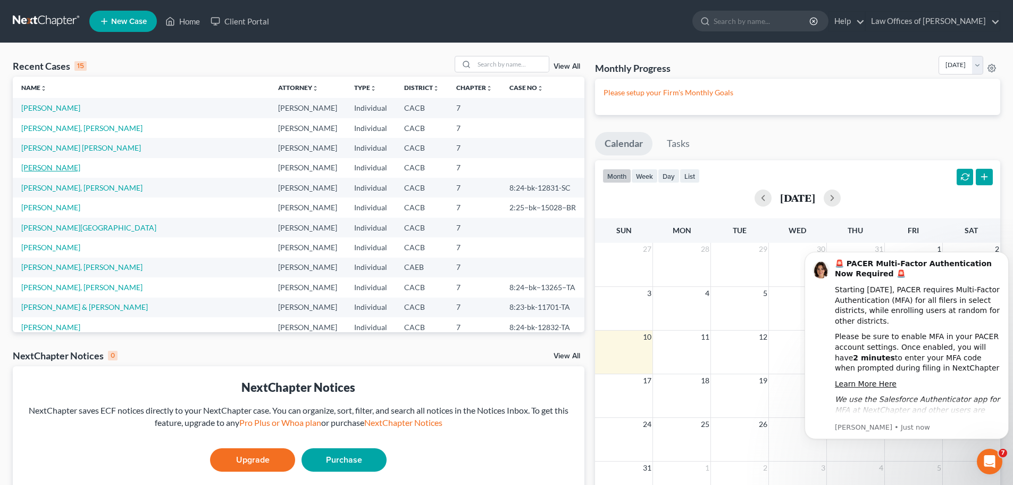
click at [73, 164] on link "[PERSON_NAME]" at bounding box center [50, 167] width 59 height 9
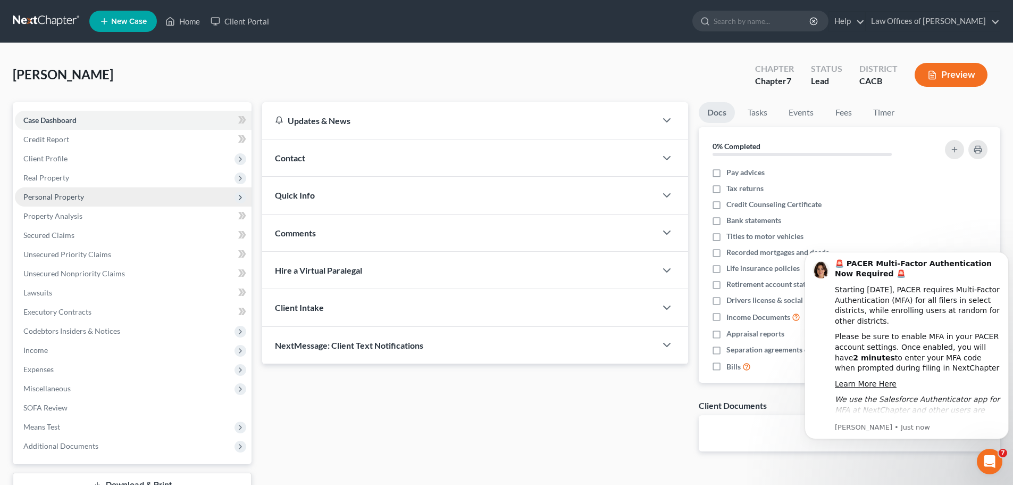
click at [77, 194] on span "Personal Property" at bounding box center [53, 196] width 61 height 9
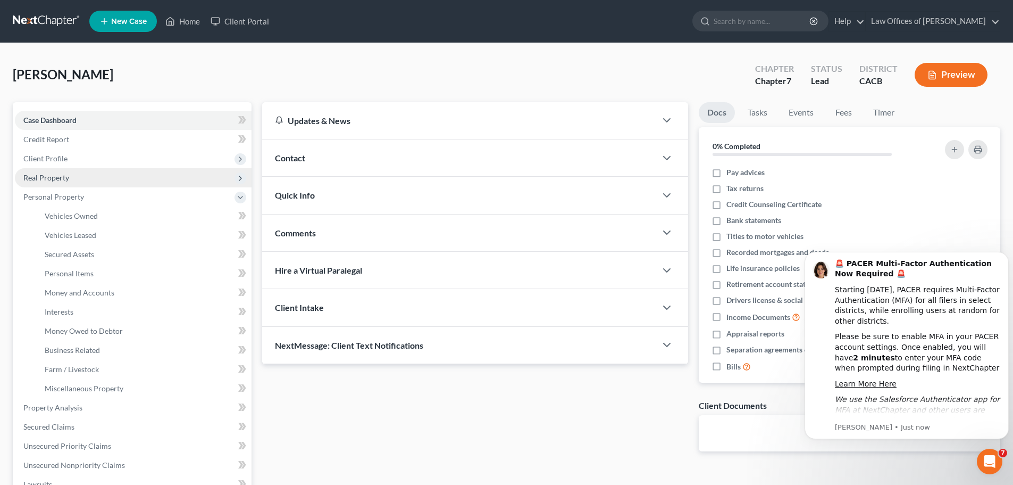
click at [71, 175] on span "Real Property" at bounding box center [133, 177] width 237 height 19
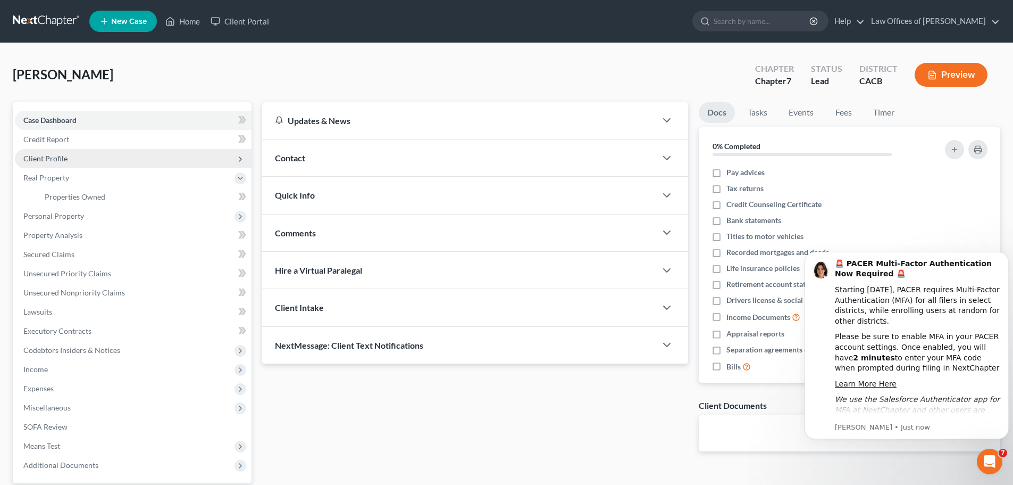
click at [71, 156] on span "Client Profile" at bounding box center [133, 158] width 237 height 19
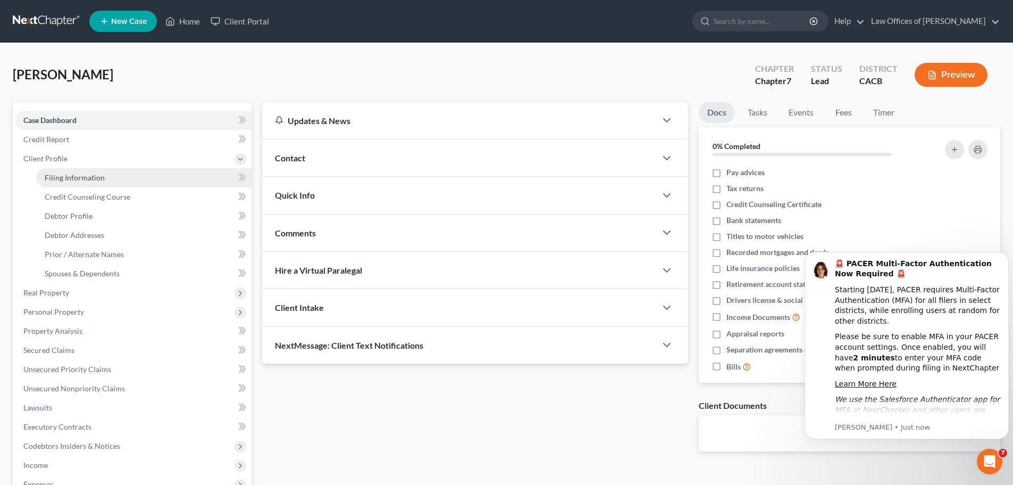
click at [70, 172] on link "Filing Information" at bounding box center [143, 177] width 215 height 19
select select "1"
select select "0"
select select "4"
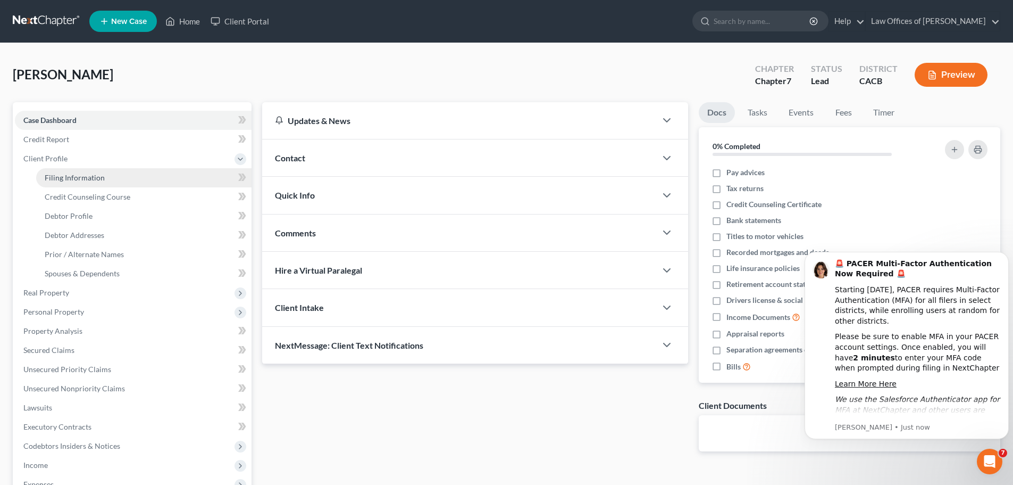
select select "1"
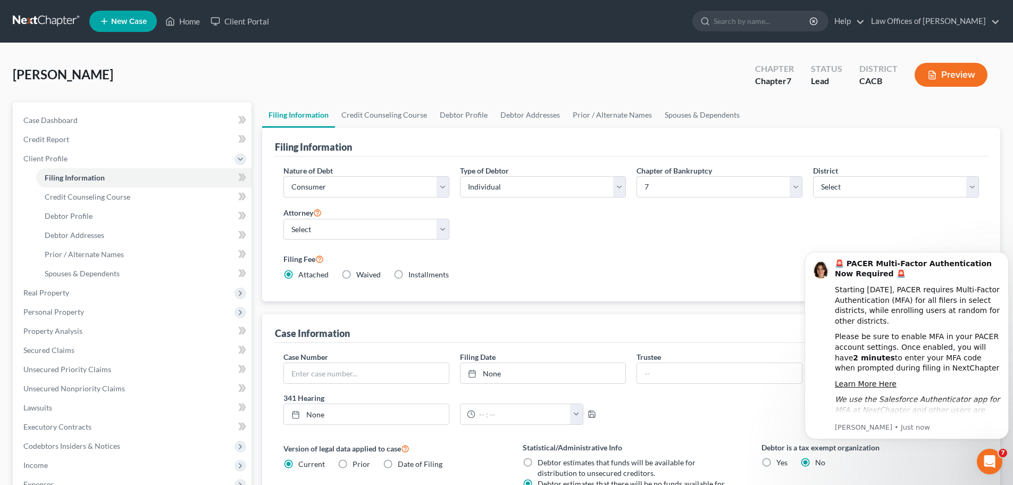
click at [596, 239] on div "Nature of Debt Select Business Consumer Other Nature of Business Select Clearin…" at bounding box center [631, 227] width 706 height 124
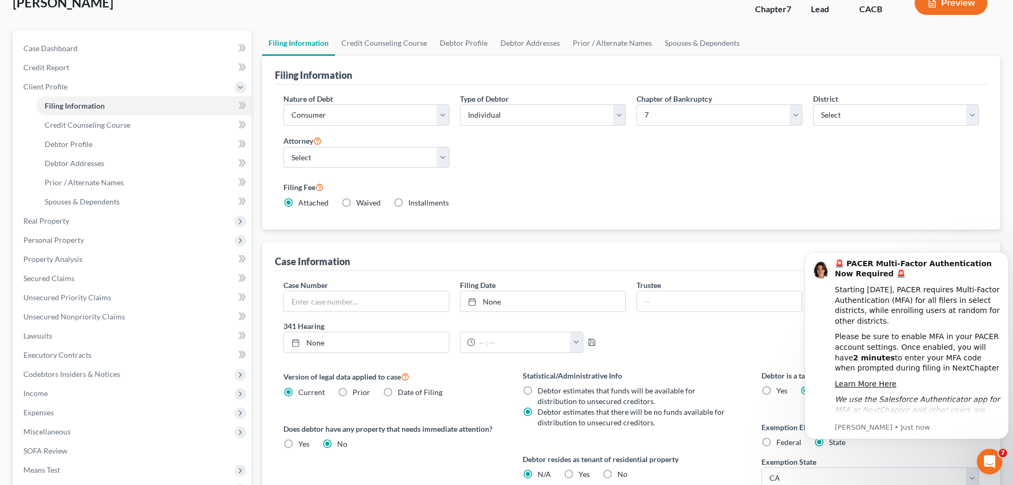
scroll to position [53, 0]
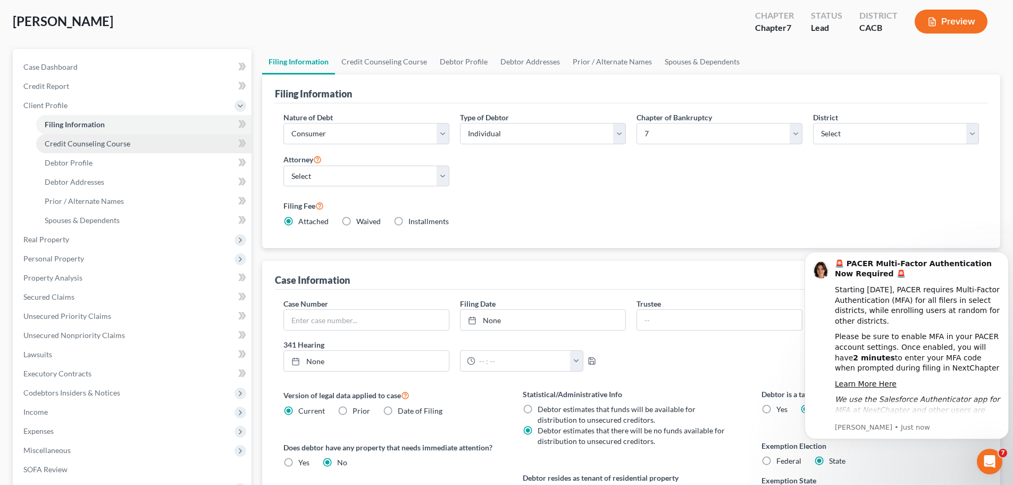
click at [114, 140] on span "Credit Counseling Course" at bounding box center [88, 143] width 86 height 9
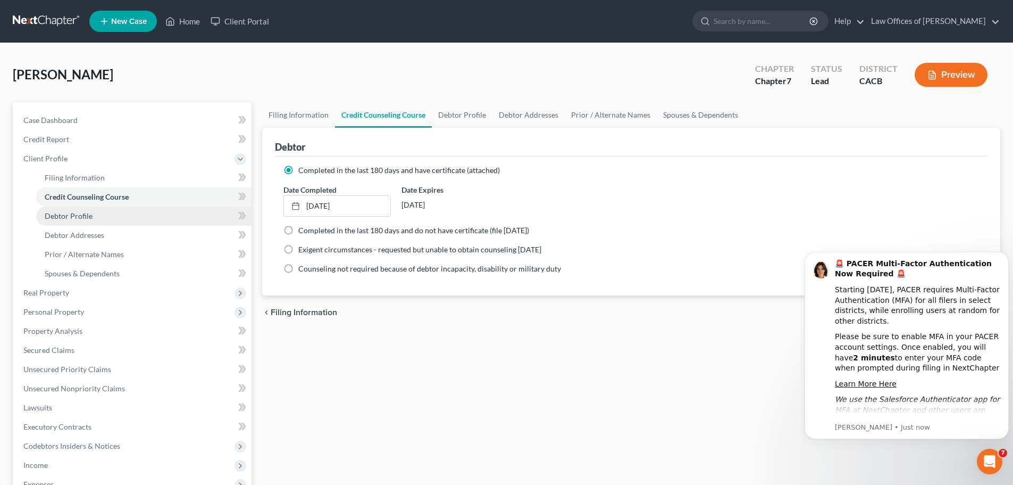
click at [98, 212] on link "Debtor Profile" at bounding box center [143, 215] width 215 height 19
select select "3"
